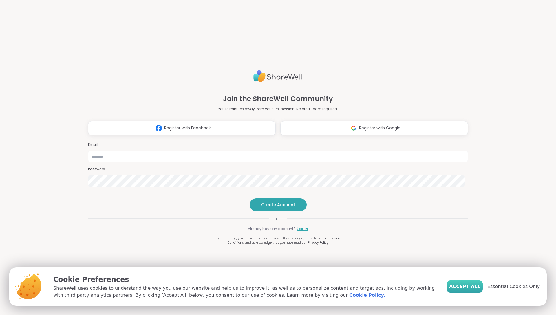
click at [477, 285] on span "Accept All" at bounding box center [464, 286] width 31 height 7
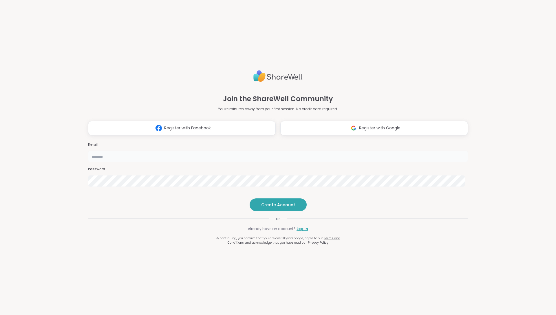
click at [301, 150] on input "email" at bounding box center [278, 156] width 380 height 12
type input "**********"
